Goal: Task Accomplishment & Management: Manage account settings

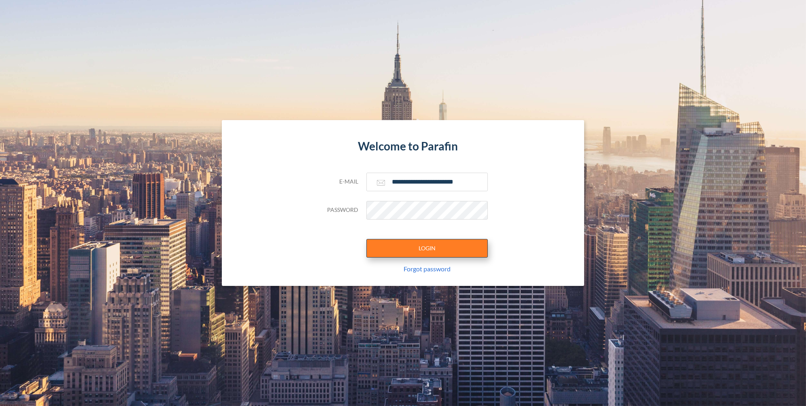
click at [402, 251] on button "LOGIN" at bounding box center [426, 248] width 121 height 19
type input "**********"
